Goal: Find specific page/section: Locate a particular part of the current website

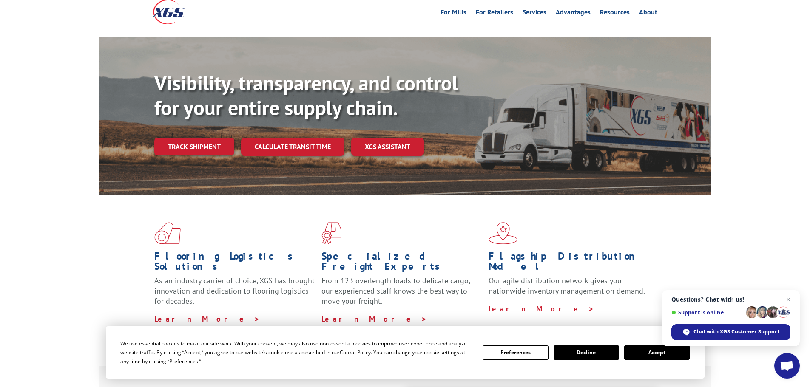
scroll to position [71, 0]
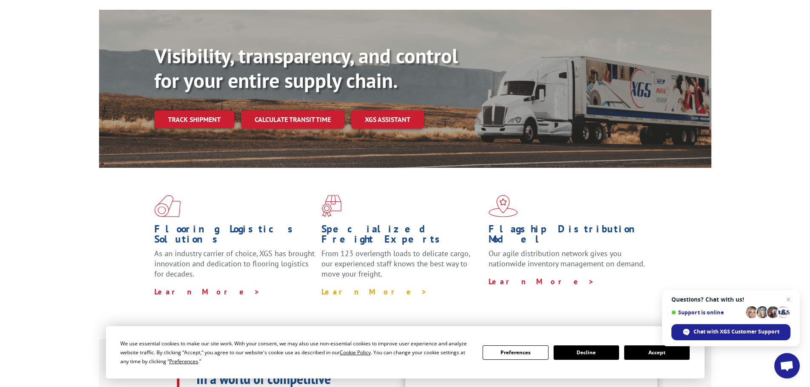
click at [343, 287] on link "Learn More >" at bounding box center [375, 292] width 106 height 10
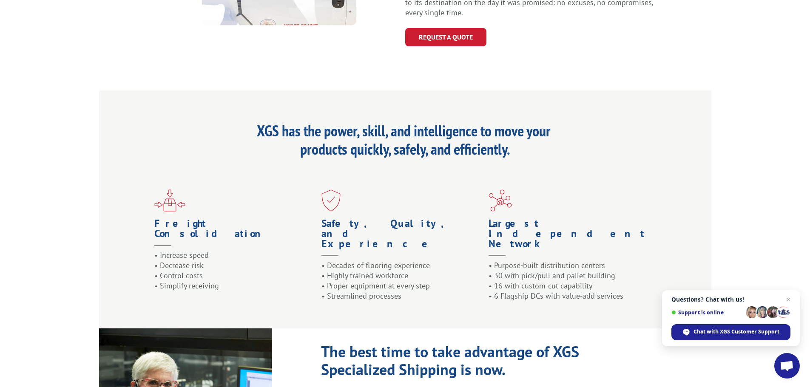
scroll to position [941, 0]
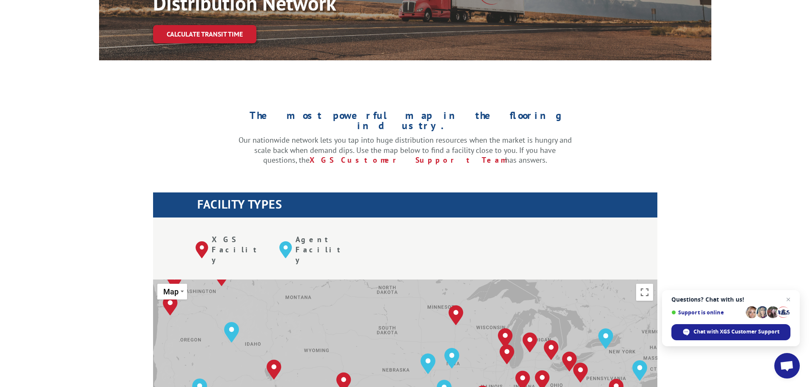
scroll to position [284, 0]
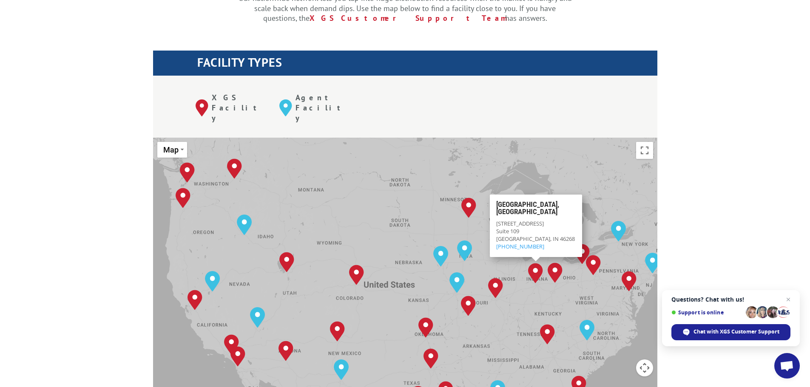
drag, startPoint x: 514, startPoint y: 235, endPoint x: 518, endPoint y: 245, distance: 10.4
click at [518, 245] on div "Albuquerque, NM Baltimore, MD Boise, ID Charlotte, NC Chicago, IL Chino, CA Cle…" at bounding box center [405, 278] width 504 height 280
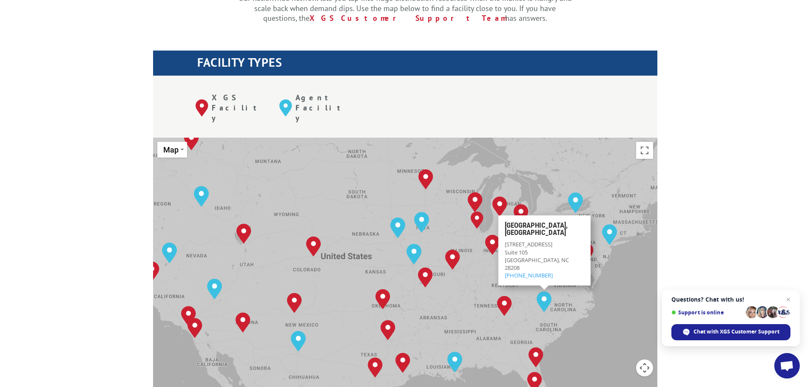
drag, startPoint x: 552, startPoint y: 295, endPoint x: 467, endPoint y: 216, distance: 116.2
click at [468, 216] on div "Albuquerque, NM Baltimore, MD Boise, ID Charlotte, NC Chicago, IL Chino, CA Cle…" at bounding box center [405, 278] width 504 height 280
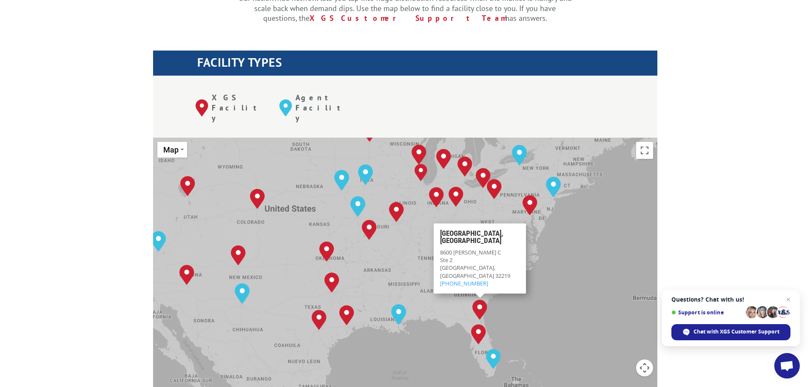
click at [482, 300] on img "Jacksonville, FL" at bounding box center [480, 310] width 15 height 20
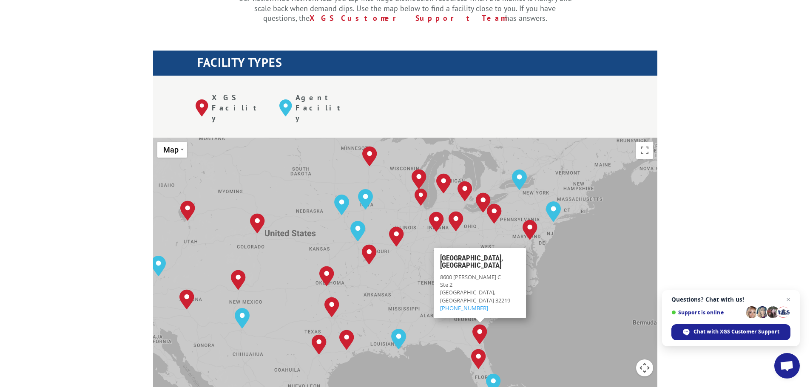
drag, startPoint x: 397, startPoint y: 242, endPoint x: 399, endPoint y: 305, distance: 63.8
click at [400, 305] on div "Albuquerque, NM Baltimore, MD Boise, ID Charlotte, NC Chicago, IL Chino, CA Cle…" at bounding box center [405, 278] width 504 height 280
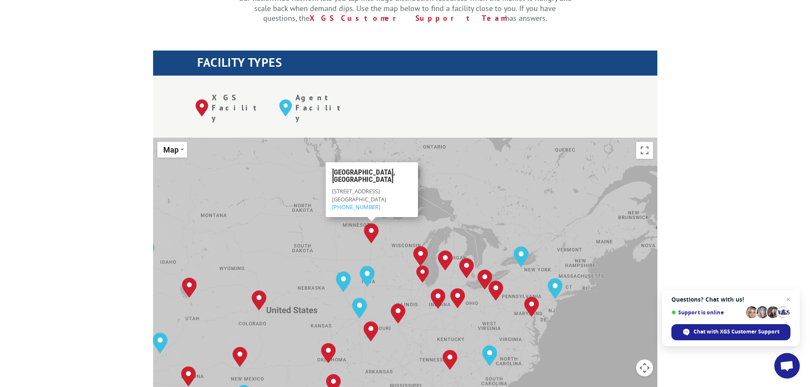
click at [390, 188] on p "2365 Waters Dr Mendota Heights, MN 55120 (612) 392-3761" at bounding box center [372, 199] width 80 height 23
drag, startPoint x: 332, startPoint y: 146, endPoint x: 383, endPoint y: 154, distance: 51.7
click at [407, 162] on div "Minneapolis, MN 2365 Waters Dr Mendota Heights, MN 55120 (612) 392-3761" at bounding box center [371, 189] width 92 height 55
click at [343, 188] on span "2365 Waters Dr" at bounding box center [356, 192] width 48 height 8
drag, startPoint x: 333, startPoint y: 150, endPoint x: 388, endPoint y: 157, distance: 55.7
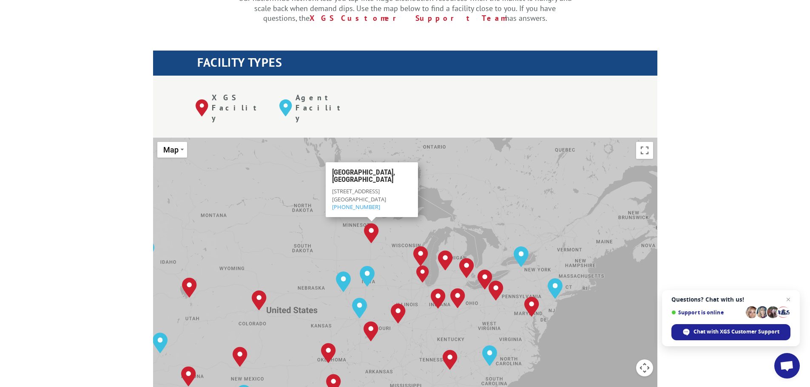
click at [407, 188] on p "2365 Waters Dr Mendota Heights, MN 55120 (612) 392-3761" at bounding box center [372, 199] width 80 height 23
copy p "2365 Waters Dr Mendota Heights, MN 55120"
